Goal: Information Seeking & Learning: Learn about a topic

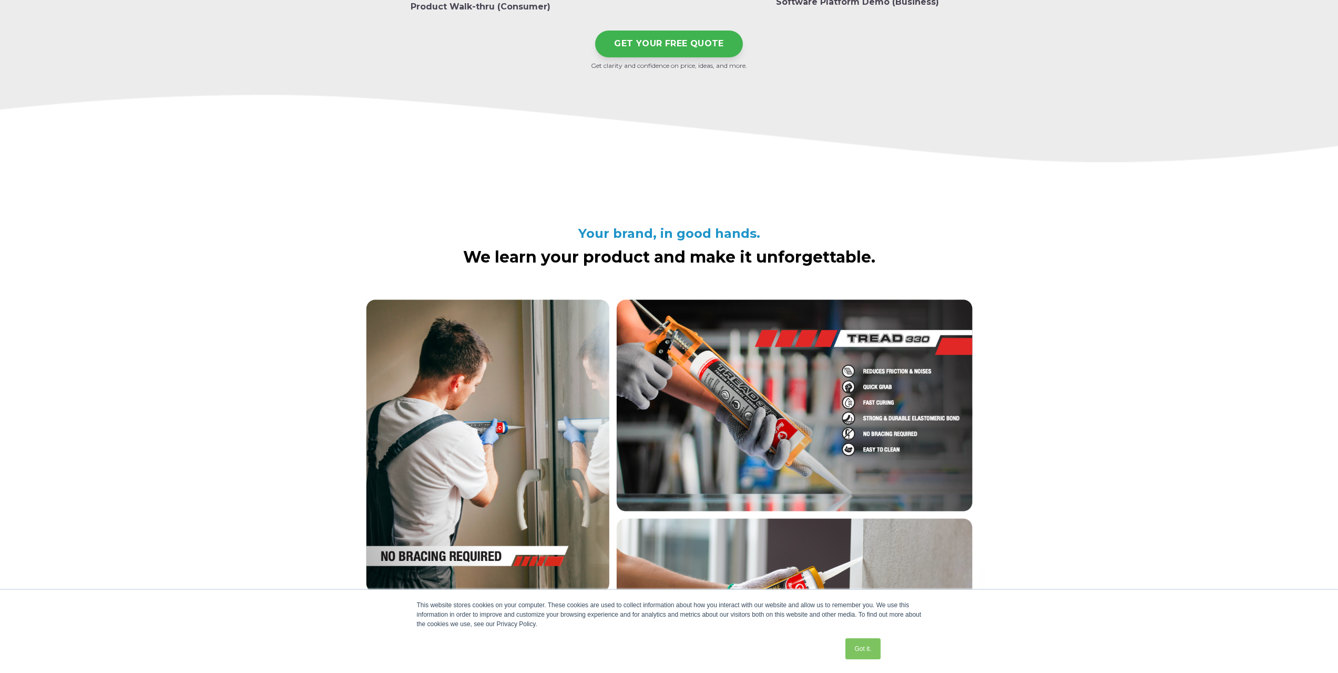
scroll to position [1882, 0]
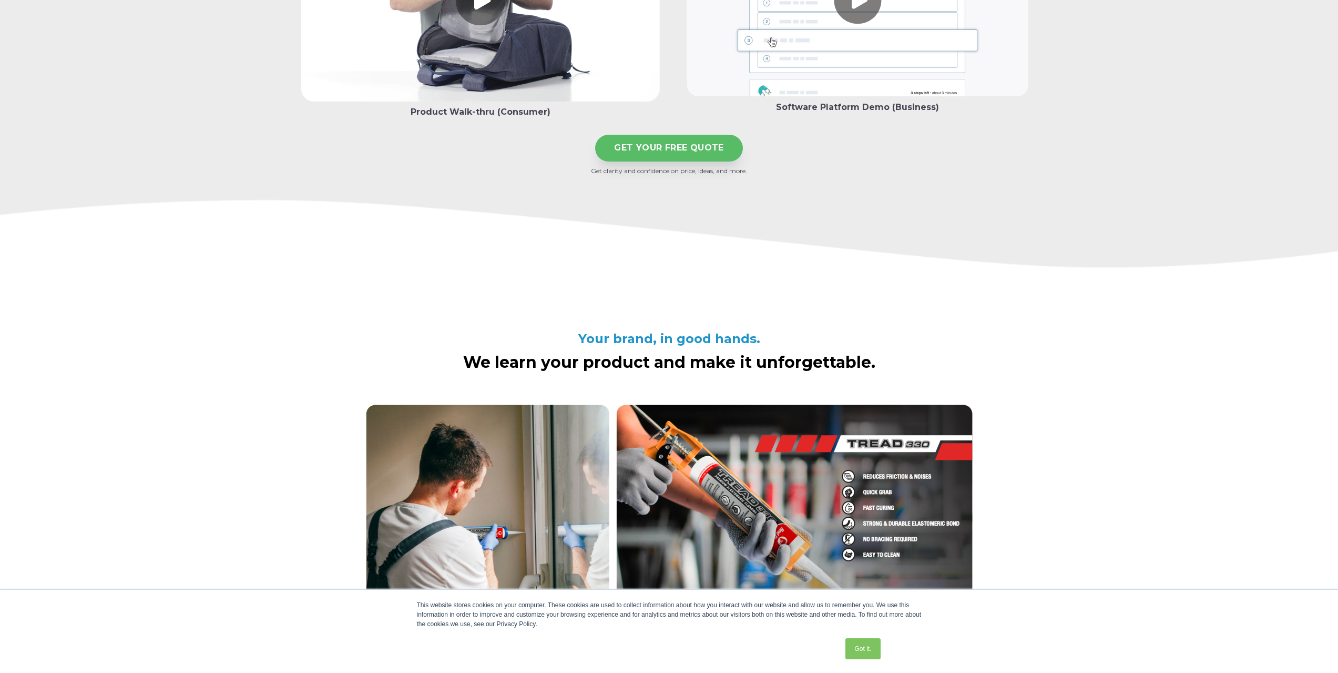
click at [657, 144] on link "GET YOUR FREE QUOTE" at bounding box center [669, 148] width 148 height 27
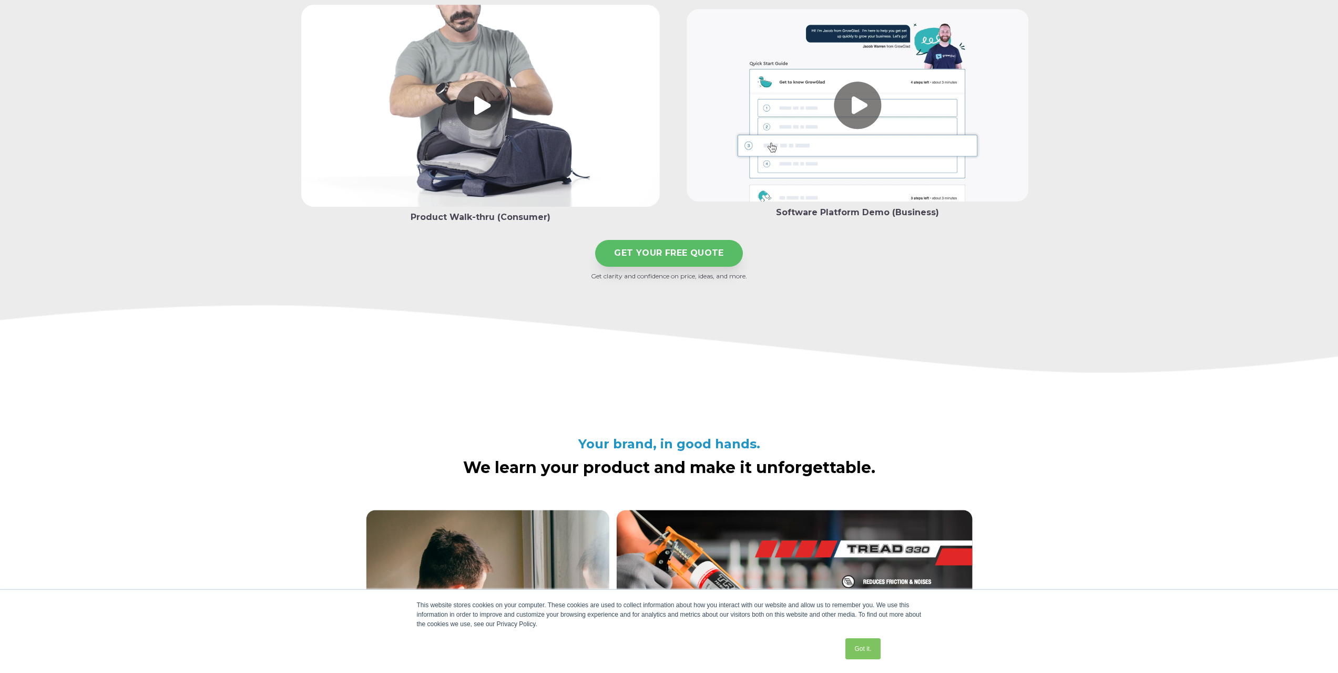
scroll to position [1671, 0]
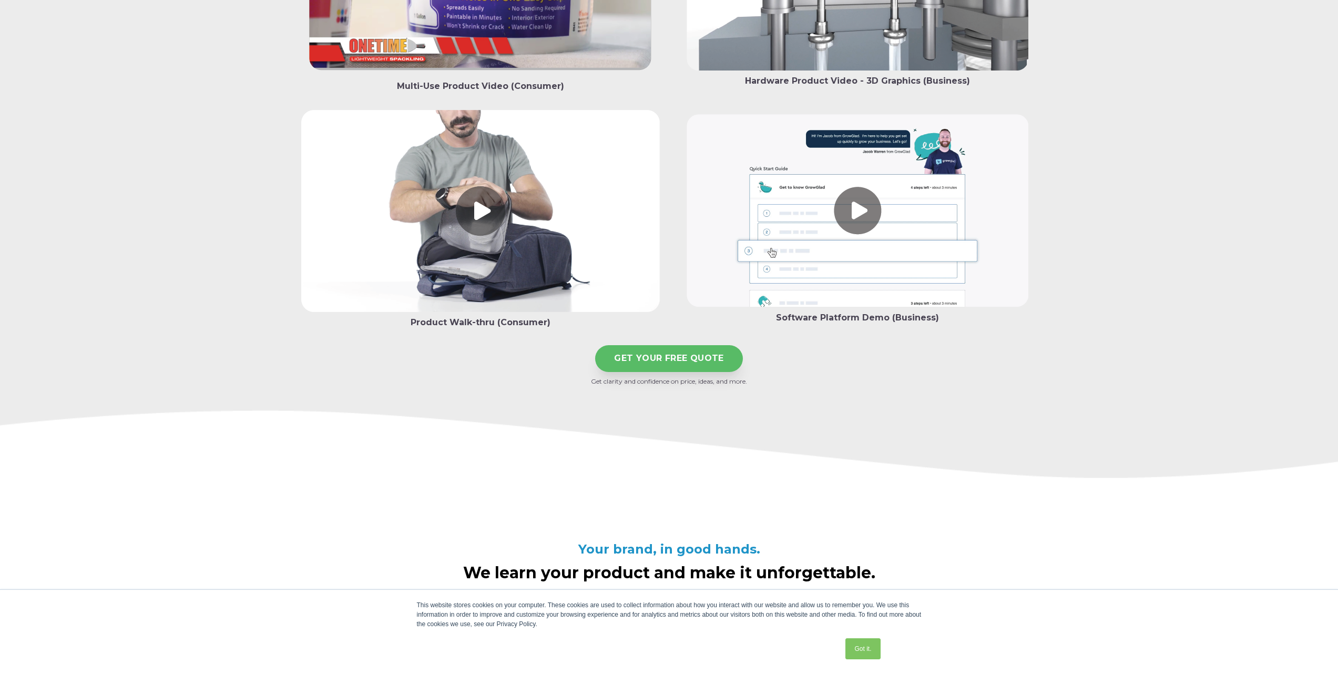
click at [673, 361] on link "GET YOUR FREE QUOTE" at bounding box center [669, 358] width 148 height 27
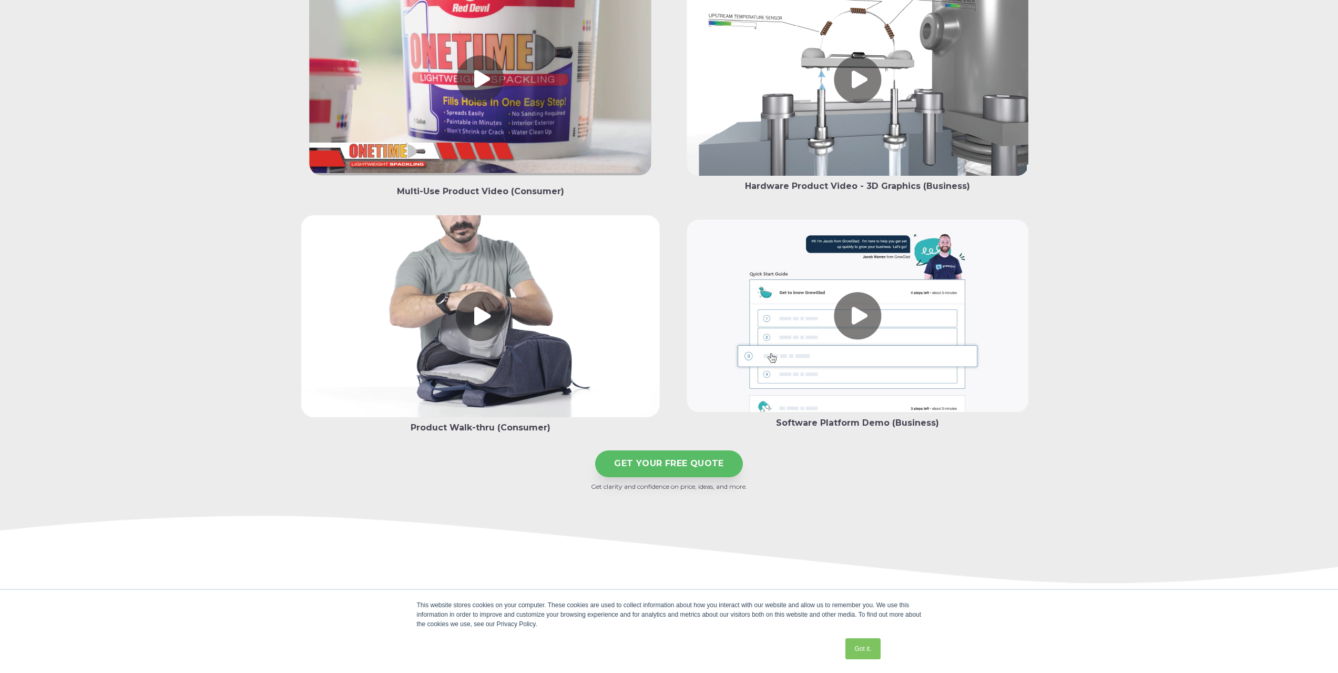
scroll to position [1514, 0]
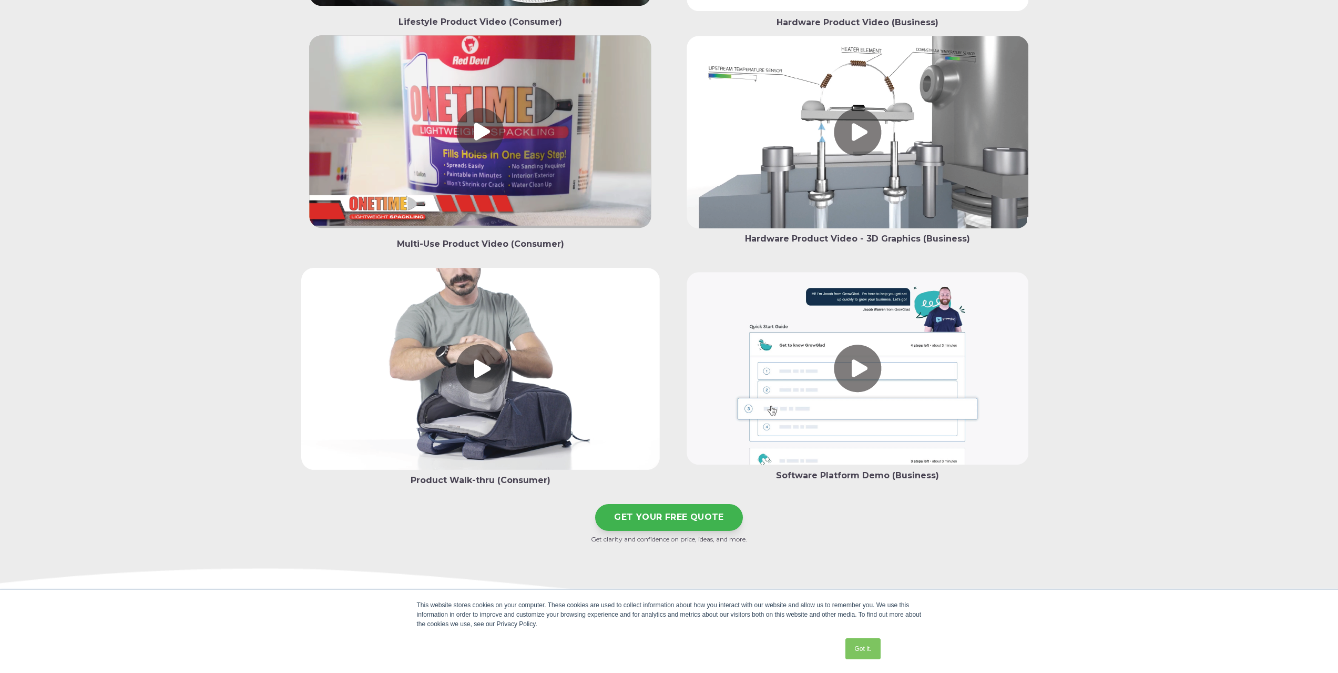
click at [895, 171] on link at bounding box center [857, 134] width 359 height 197
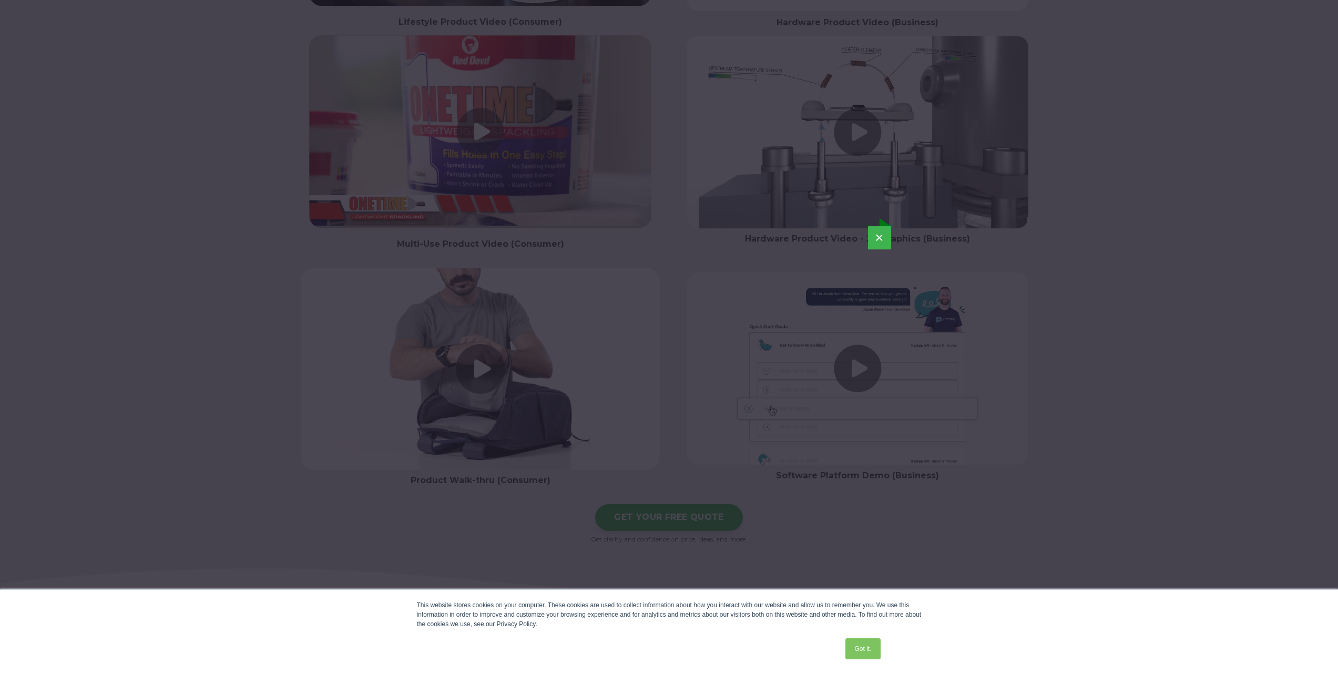
click at [869, 158] on div "×" at bounding box center [669, 336] width 1338 height 673
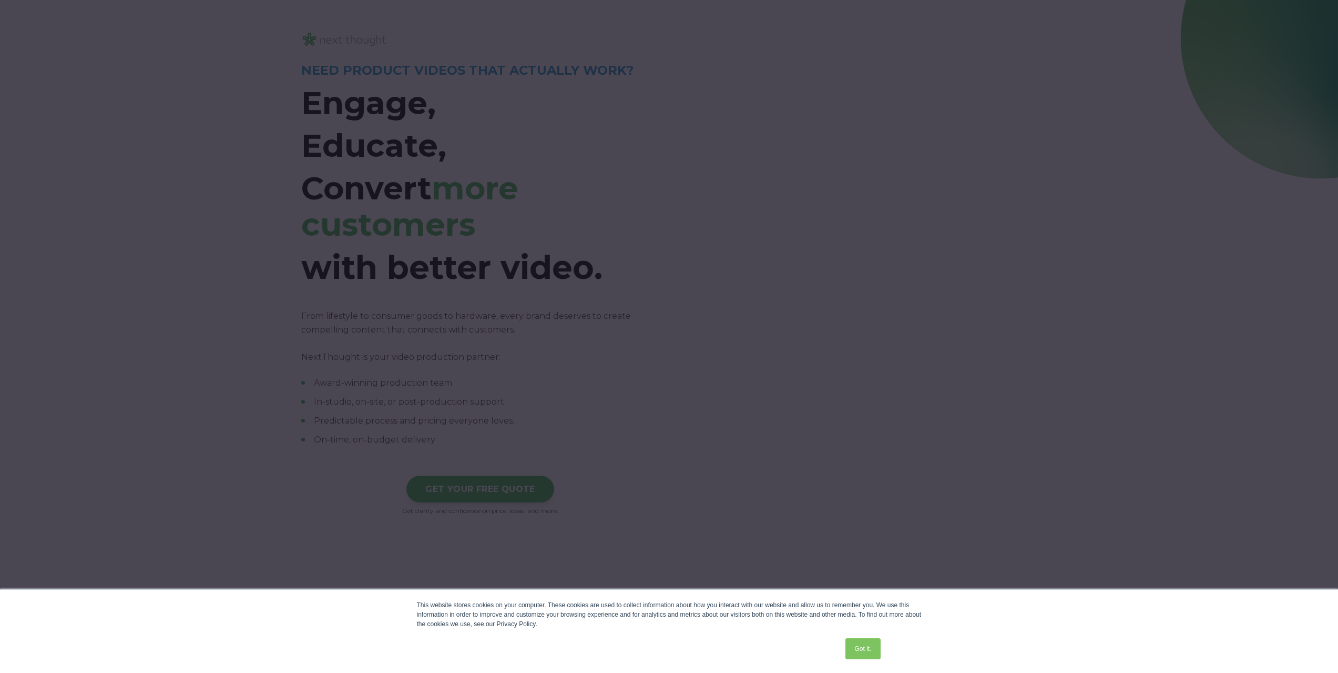
scroll to position [0, 0]
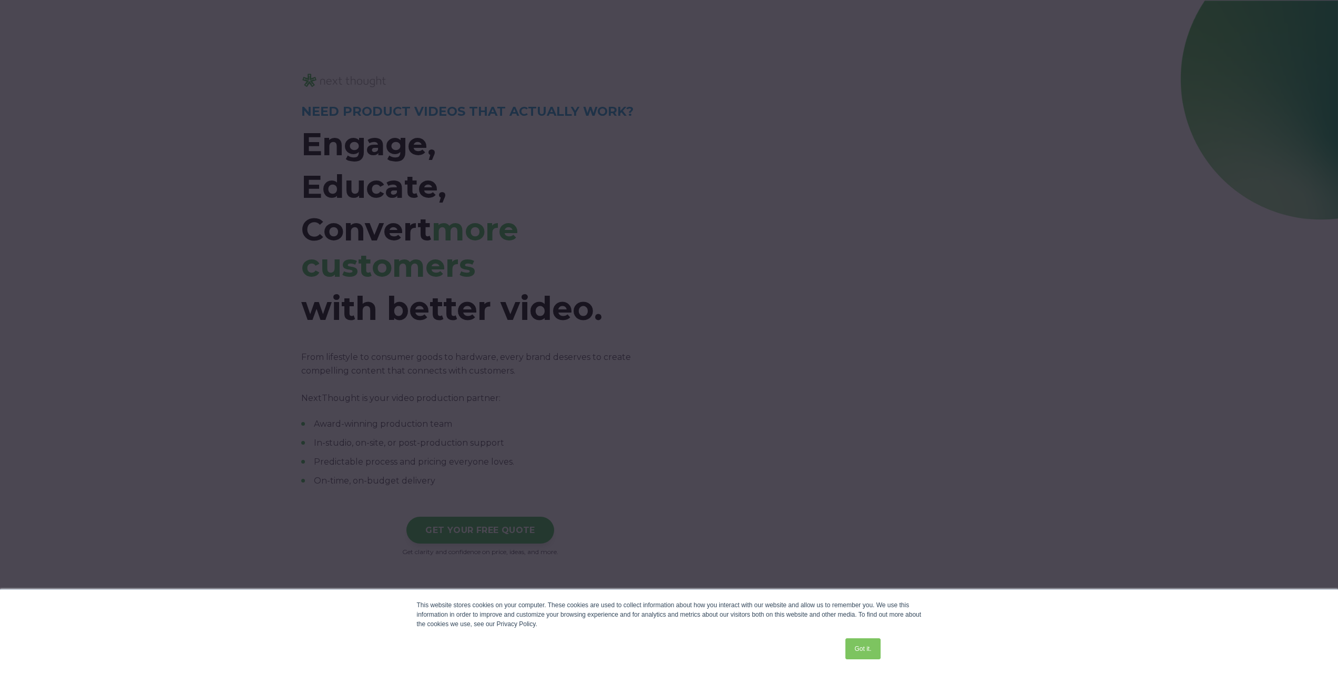
click at [0, 3] on div at bounding box center [669, 336] width 1338 height 673
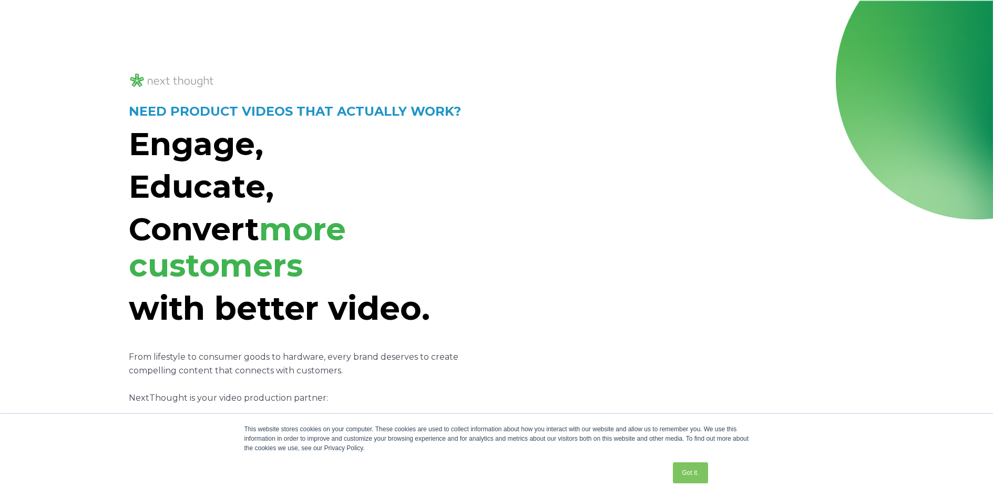
click at [0, 2] on div "NEED PRODUCT VIDEOS THAT ACTUALLY WORK? Engage, Educate, Convert more customers…" at bounding box center [496, 316] width 993 height 630
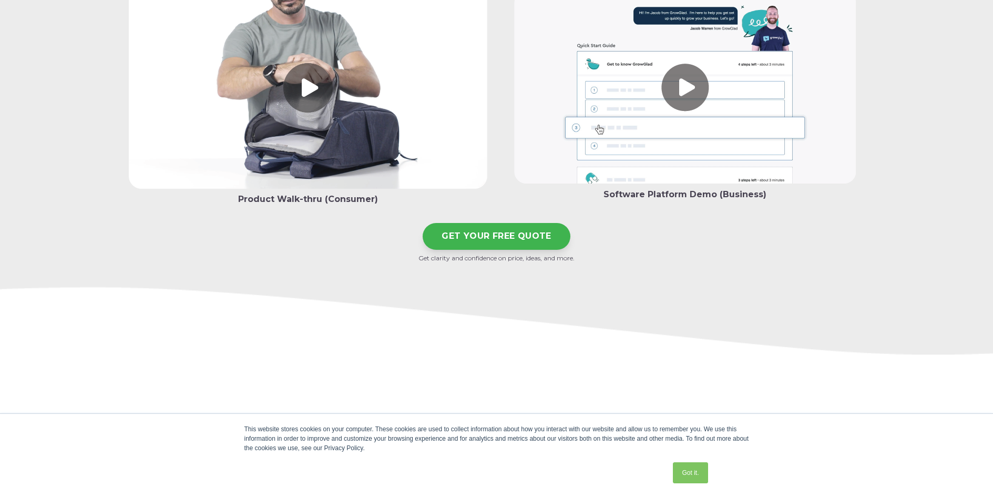
scroll to position [1637, 0]
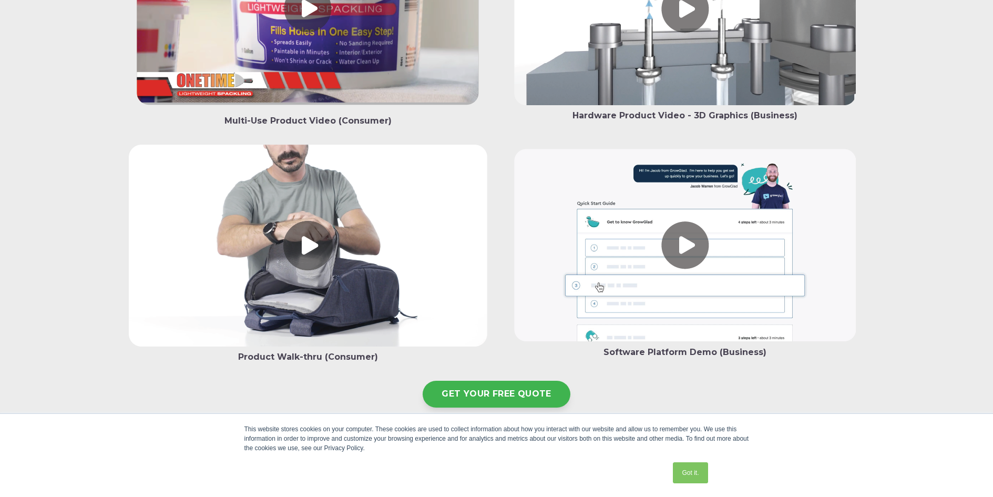
click at [670, 262] on link at bounding box center [685, 247] width 359 height 197
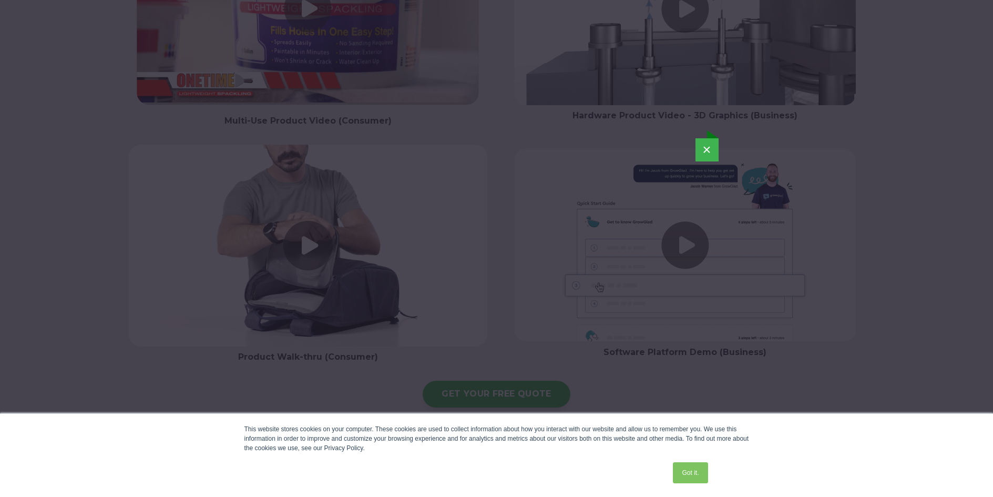
scroll to position [1549, 0]
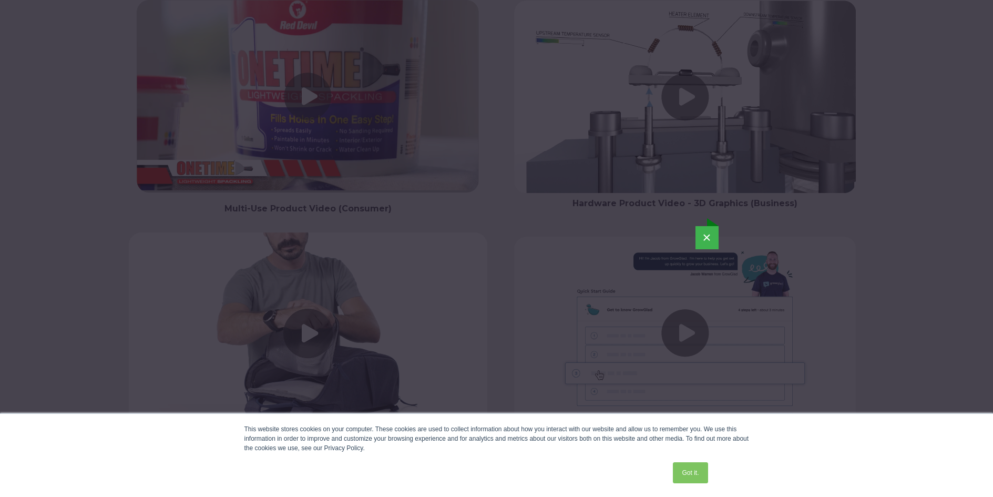
click at [281, 90] on div "×" at bounding box center [496, 336] width 993 height 497
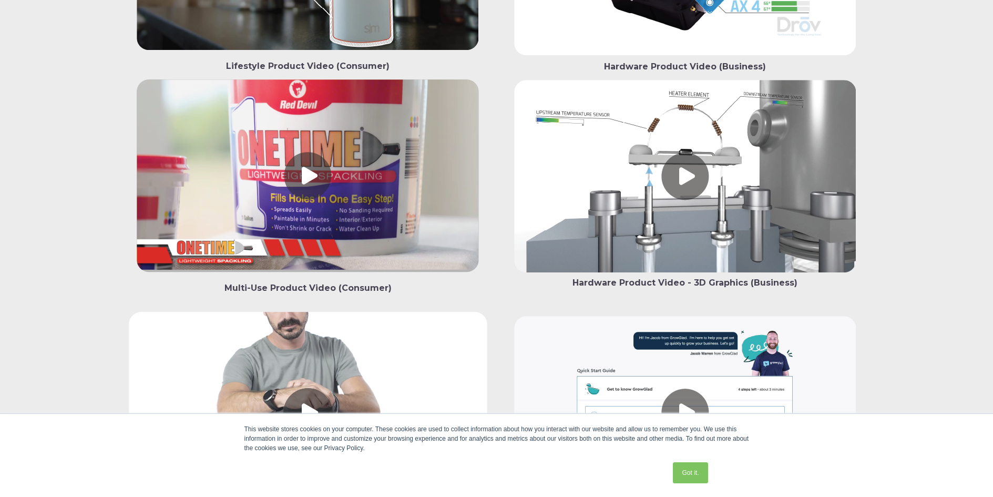
scroll to position [1417, 0]
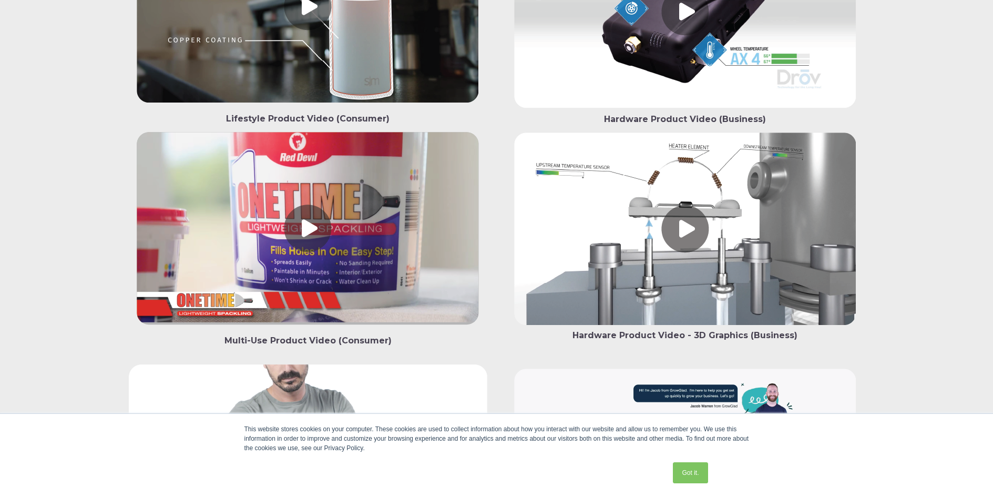
click at [369, 230] on link at bounding box center [308, 230] width 359 height 197
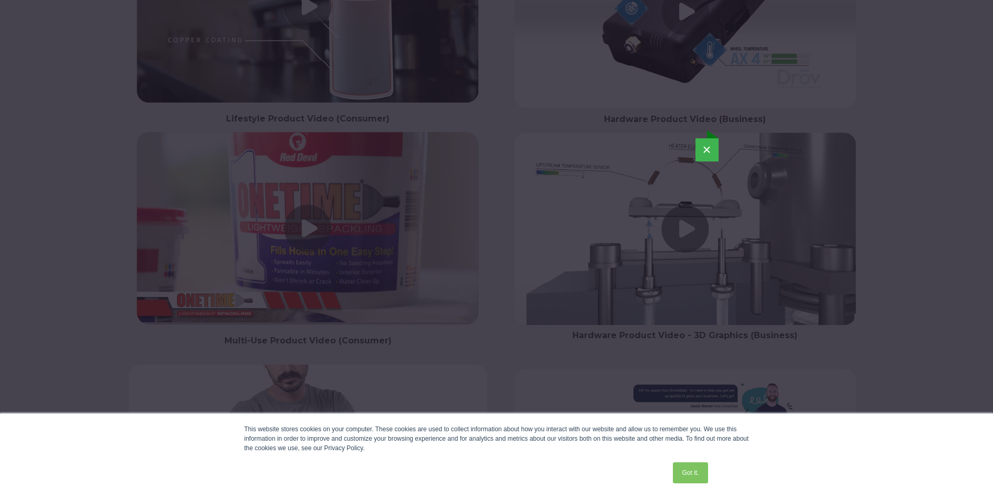
scroll to position [1490, 0]
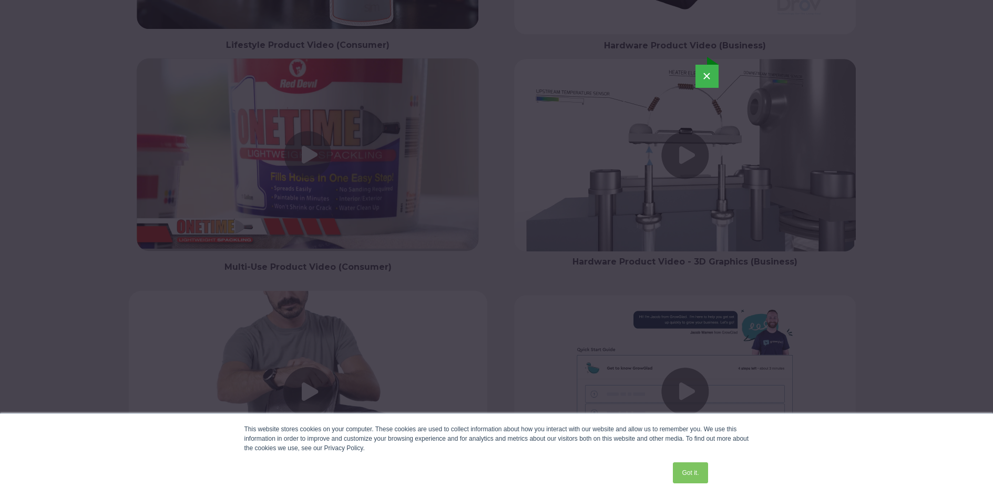
click at [303, 381] on div "×" at bounding box center [496, 174] width 993 height 497
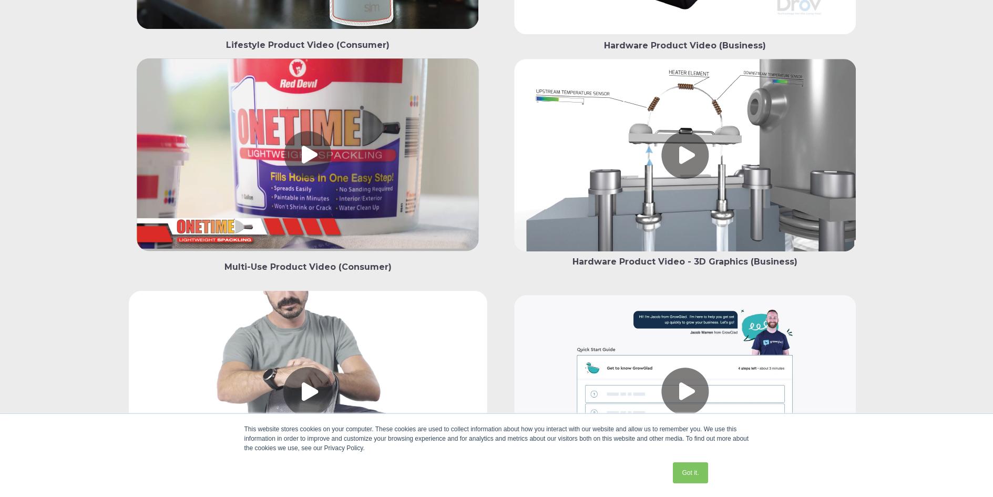
scroll to position [1549, 0]
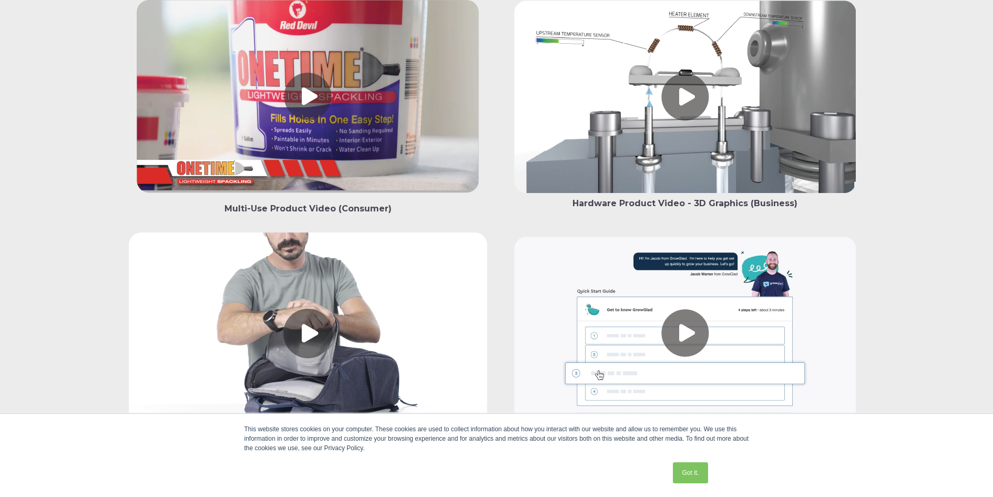
click at [248, 314] on link at bounding box center [308, 335] width 359 height 206
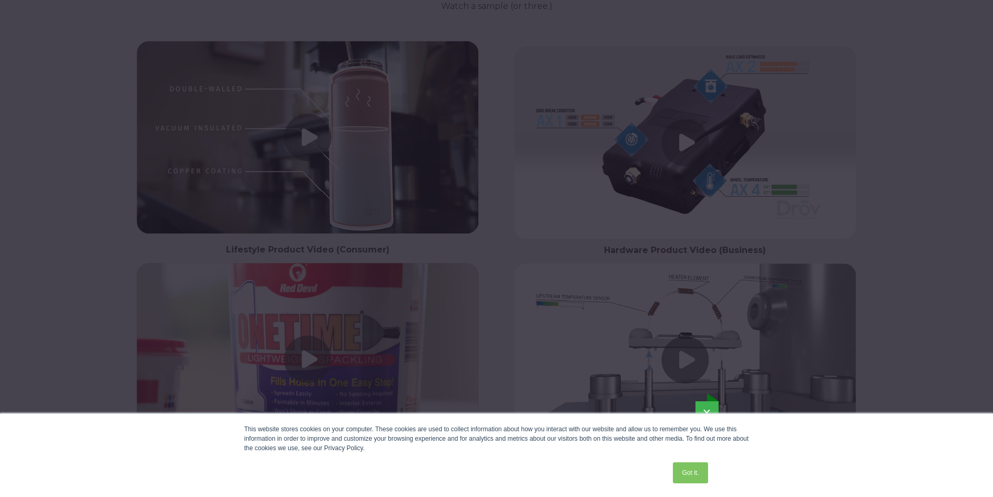
scroll to position [1181, 0]
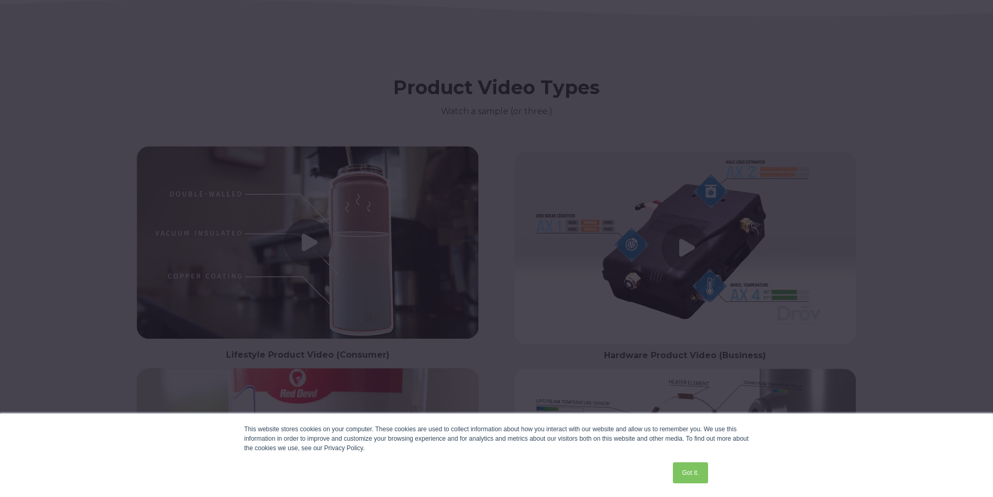
click at [710, 250] on div at bounding box center [496, 248] width 993 height 497
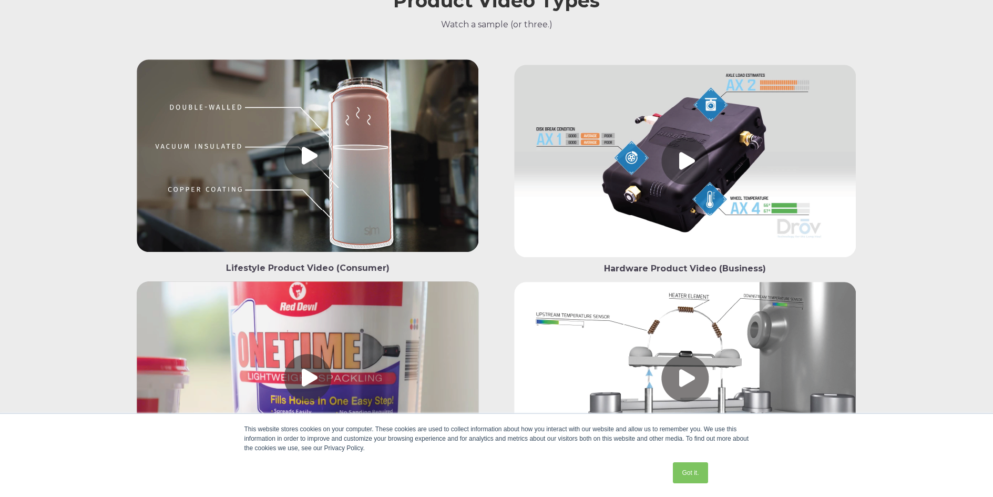
scroll to position [1162, 0]
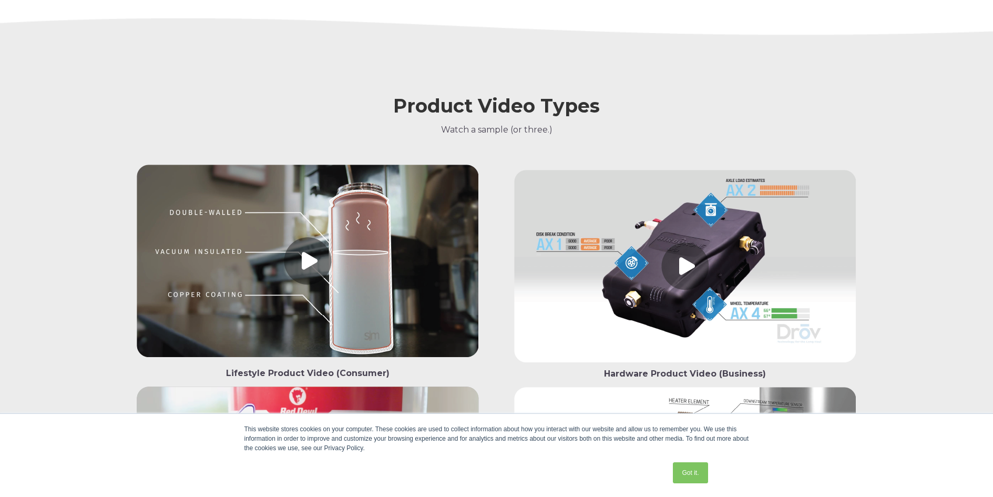
click at [702, 276] on link at bounding box center [685, 268] width 359 height 197
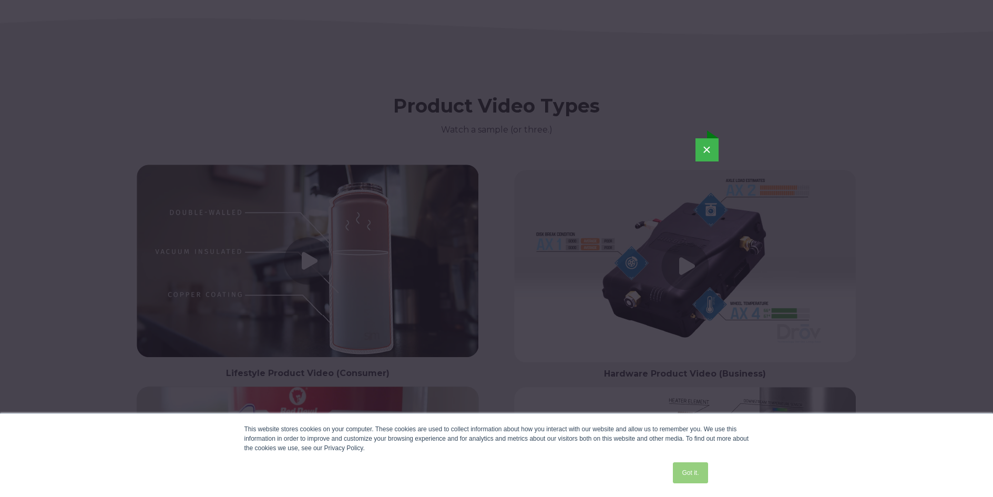
click at [692, 471] on link "Got it." at bounding box center [690, 472] width 35 height 21
